Goal: Task Accomplishment & Management: Use online tool/utility

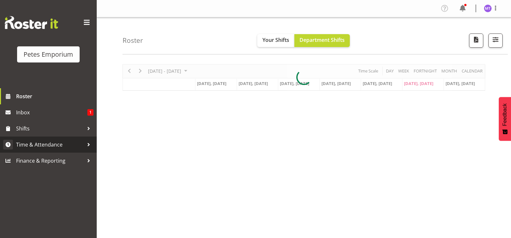
click at [56, 149] on span "Time & Attendance" at bounding box center [50, 145] width 68 height 10
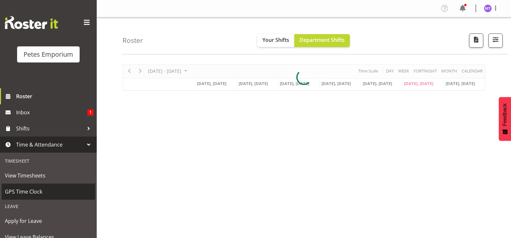
click at [46, 194] on span "GPS Time Clock" at bounding box center [48, 192] width 87 height 10
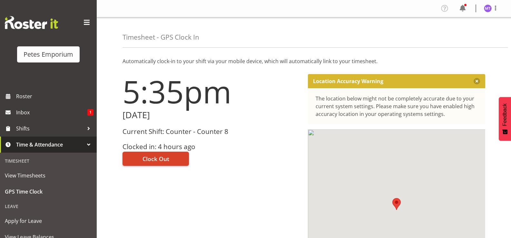
click at [165, 159] on span "Clock Out" at bounding box center [155, 159] width 27 height 8
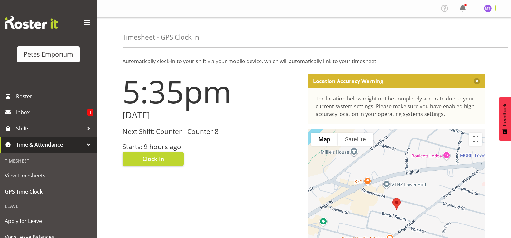
click at [496, 11] on span at bounding box center [495, 8] width 8 height 8
click at [467, 38] on link "Log Out" at bounding box center [468, 34] width 62 height 12
